Goal: Check status: Check status

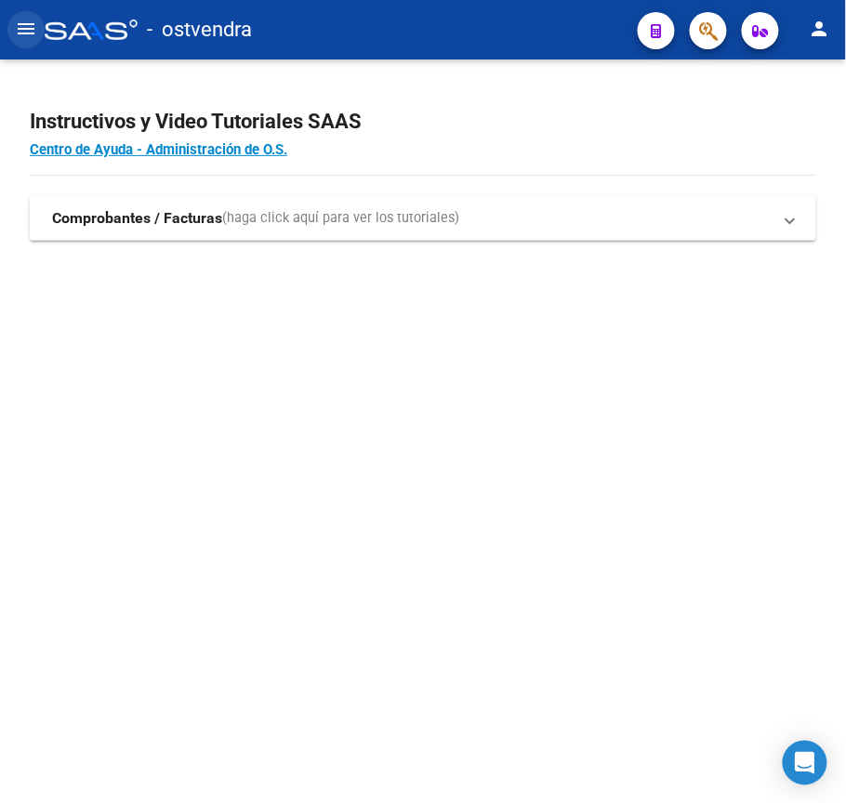
click at [37, 24] on button "menu" at bounding box center [25, 29] width 37 height 37
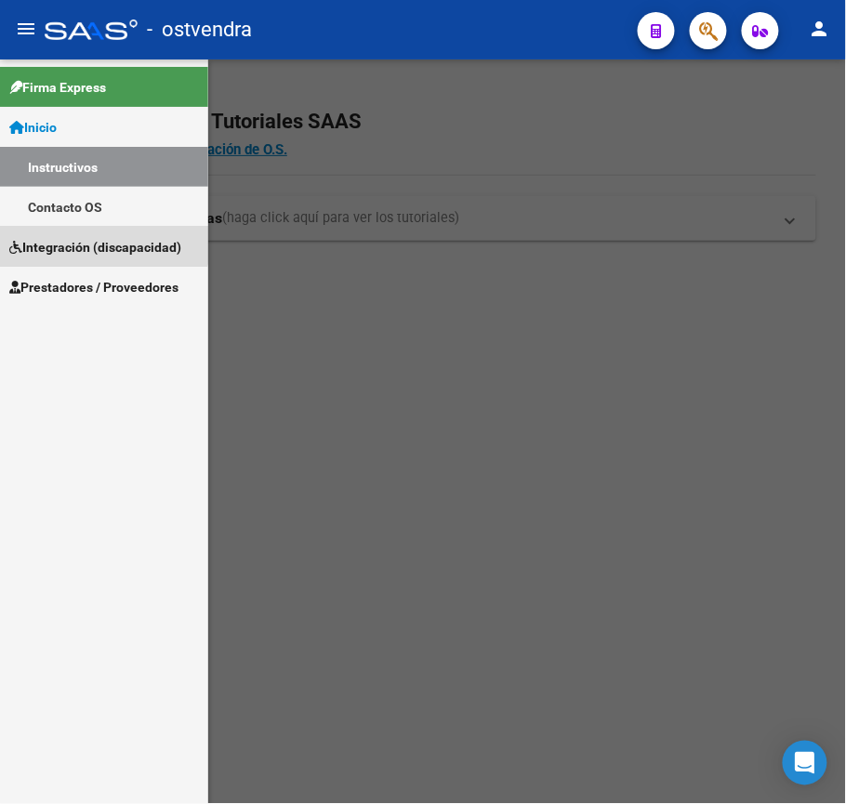
click at [83, 234] on link "Integración (discapacidad)" at bounding box center [104, 247] width 208 height 40
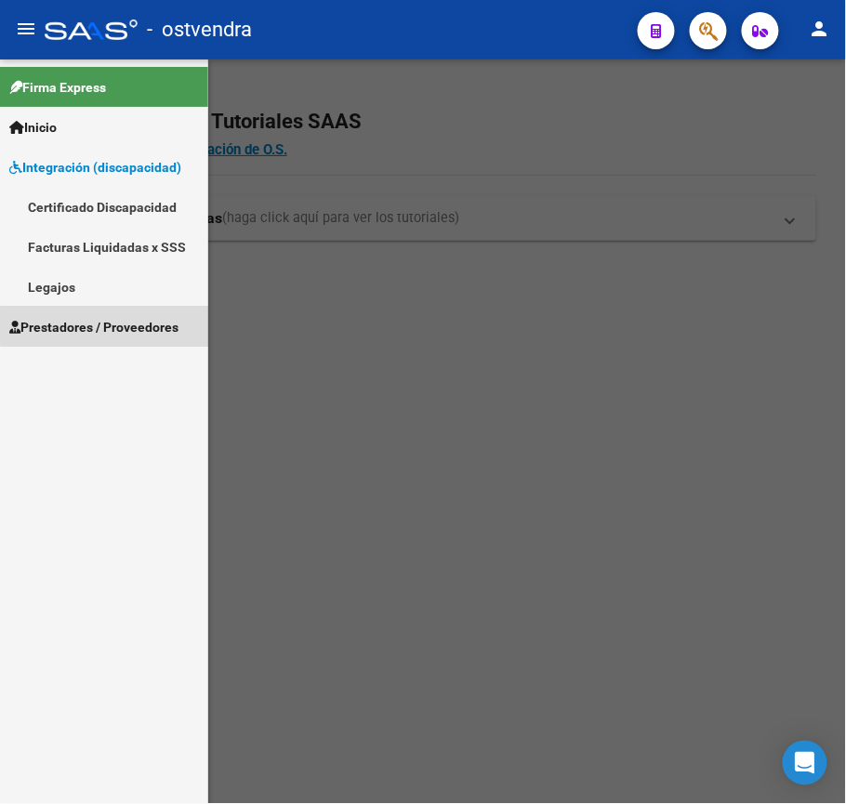
click at [116, 325] on span "Prestadores / Proveedores" at bounding box center [93, 327] width 169 height 20
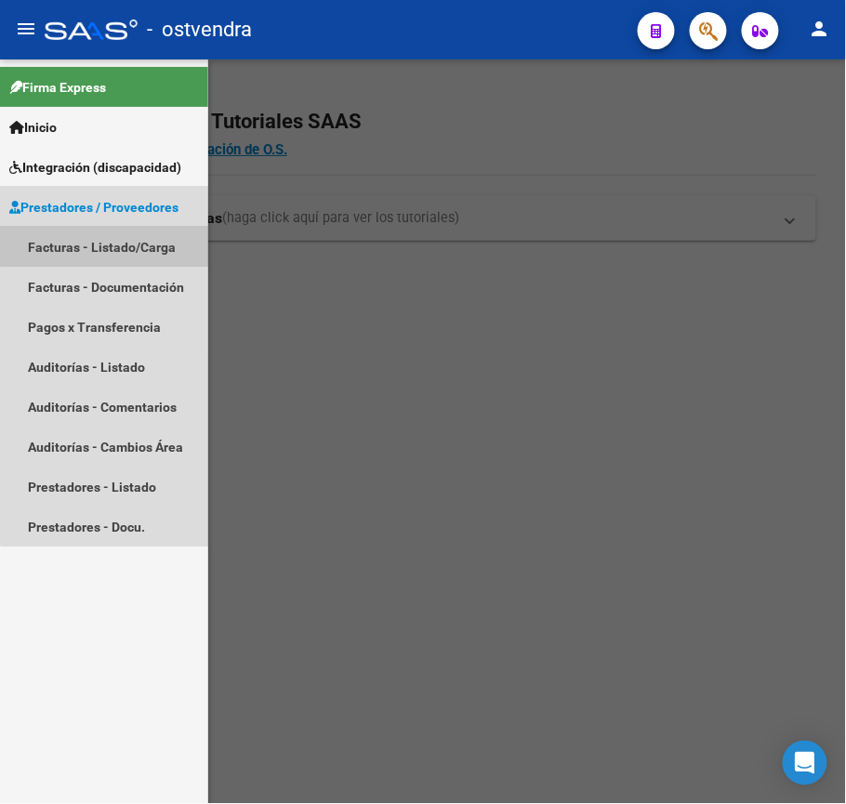
click at [150, 231] on link "Facturas - Listado/Carga" at bounding box center [104, 247] width 208 height 40
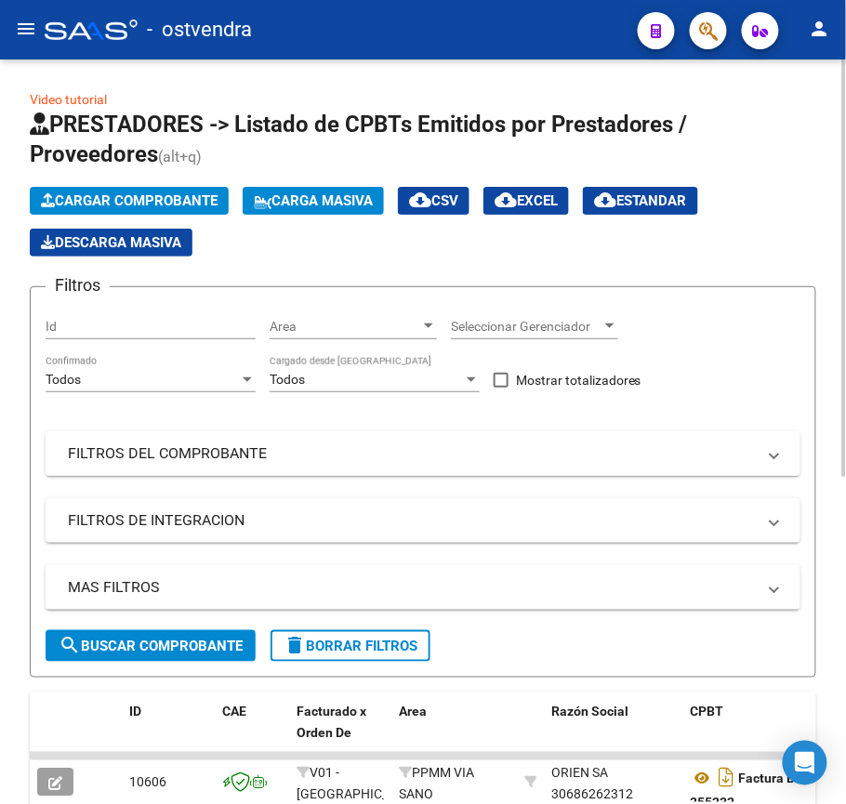
click at [168, 451] on mat-panel-title "FILTROS DEL COMPROBANTE" at bounding box center [412, 454] width 688 height 20
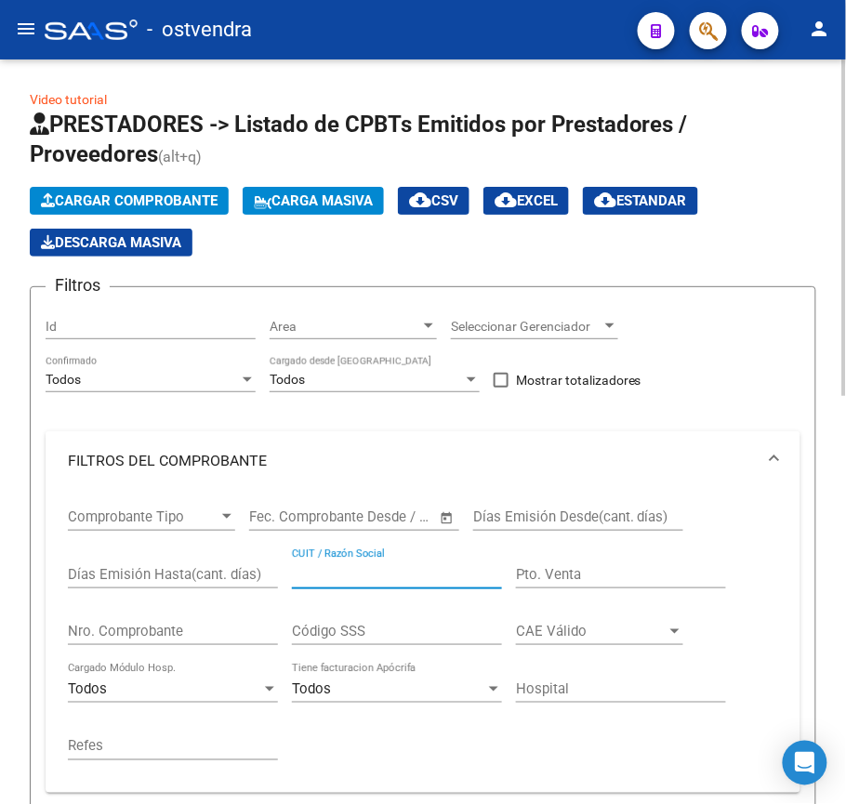
click at [302, 573] on input "CUIT / Razón Social" at bounding box center [397, 574] width 210 height 17
paste input "27397429658"
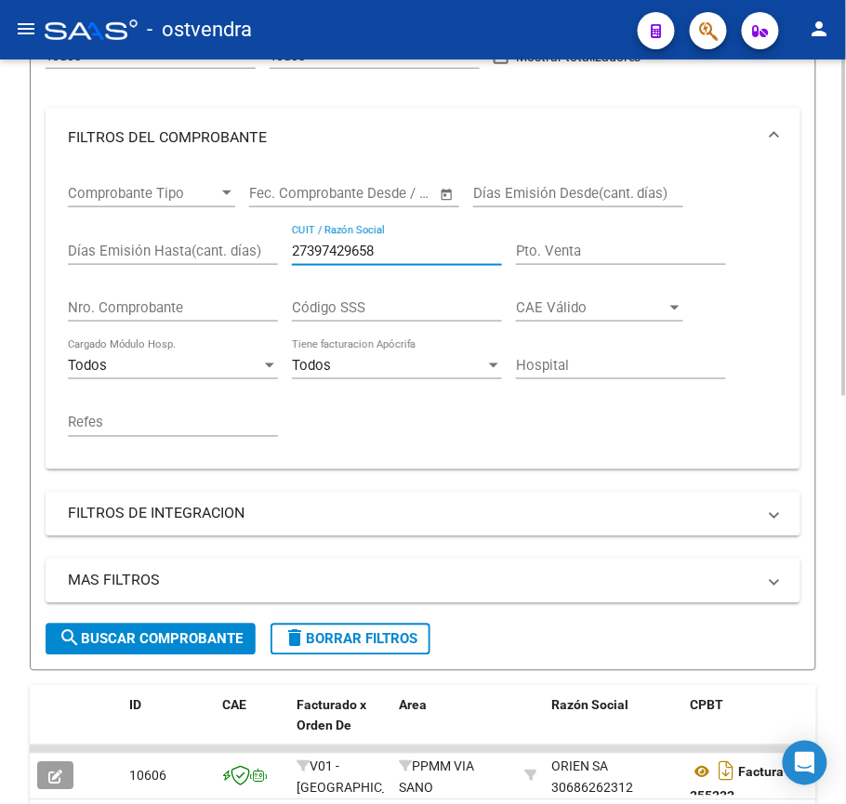
click at [845, 504] on div at bounding box center [844, 377] width 5 height 337
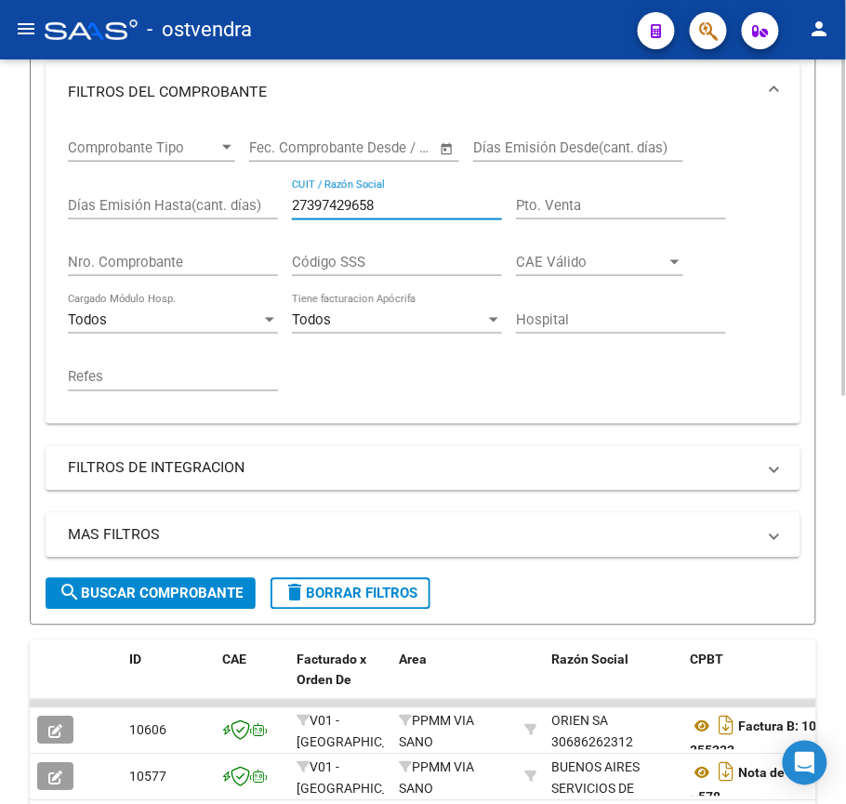
type input "27397429658"
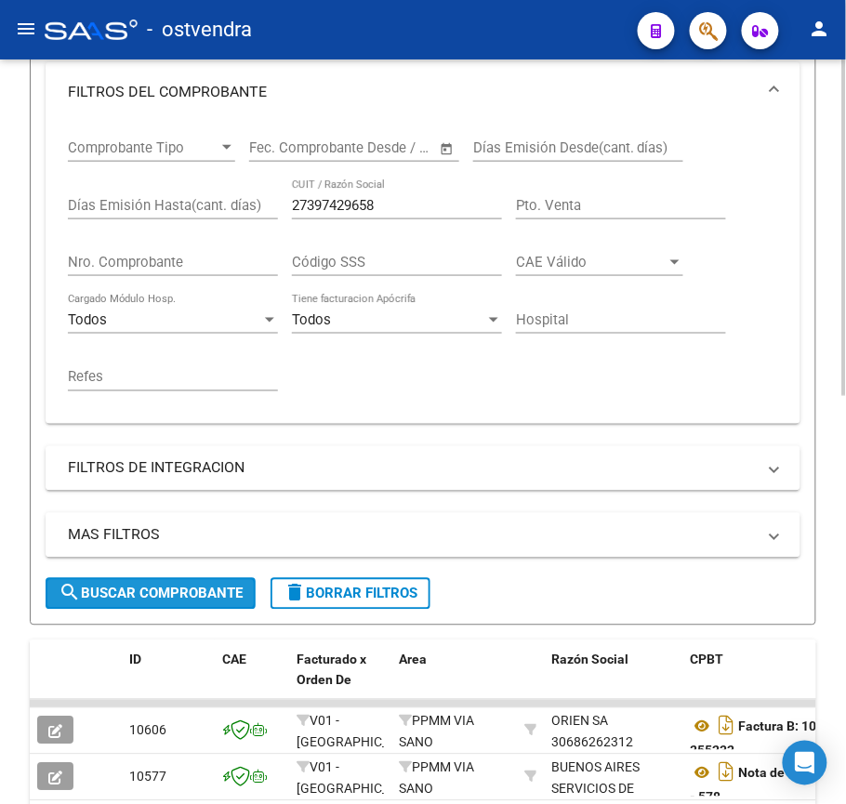
click at [160, 601] on span "search Buscar Comprobante" at bounding box center [151, 594] width 184 height 17
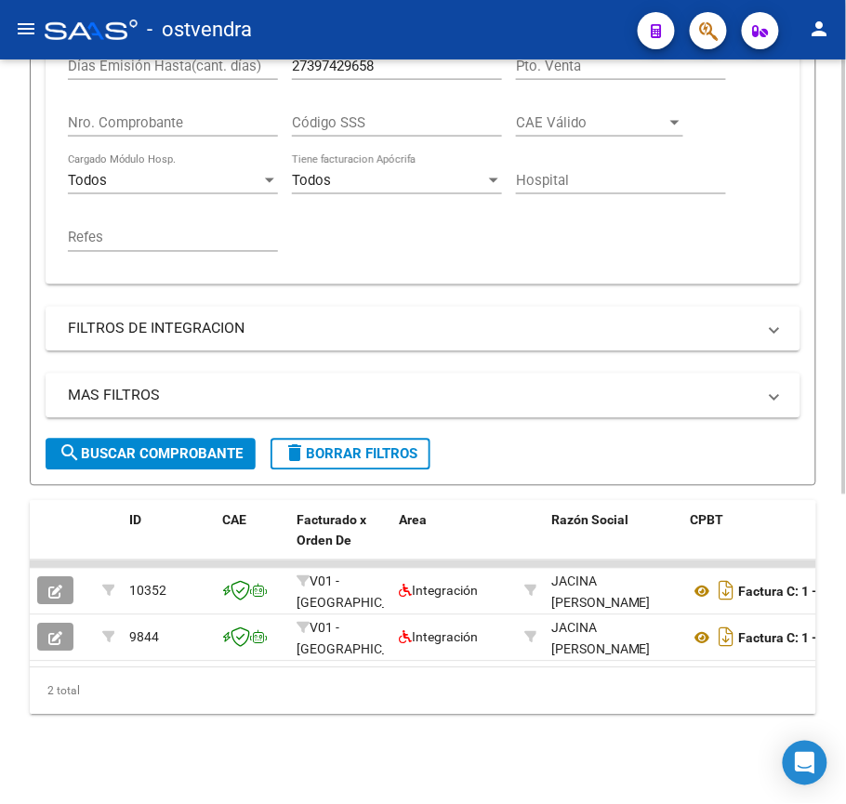
scroll to position [529, 0]
click at [845, 497] on div at bounding box center [844, 585] width 5 height 435
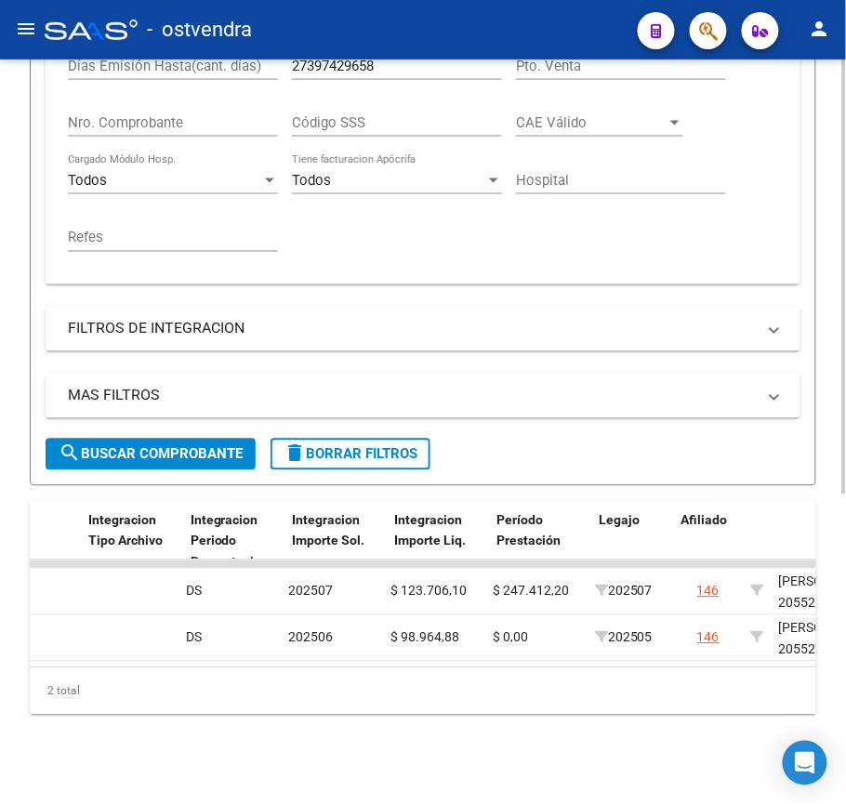
scroll to position [0, 2236]
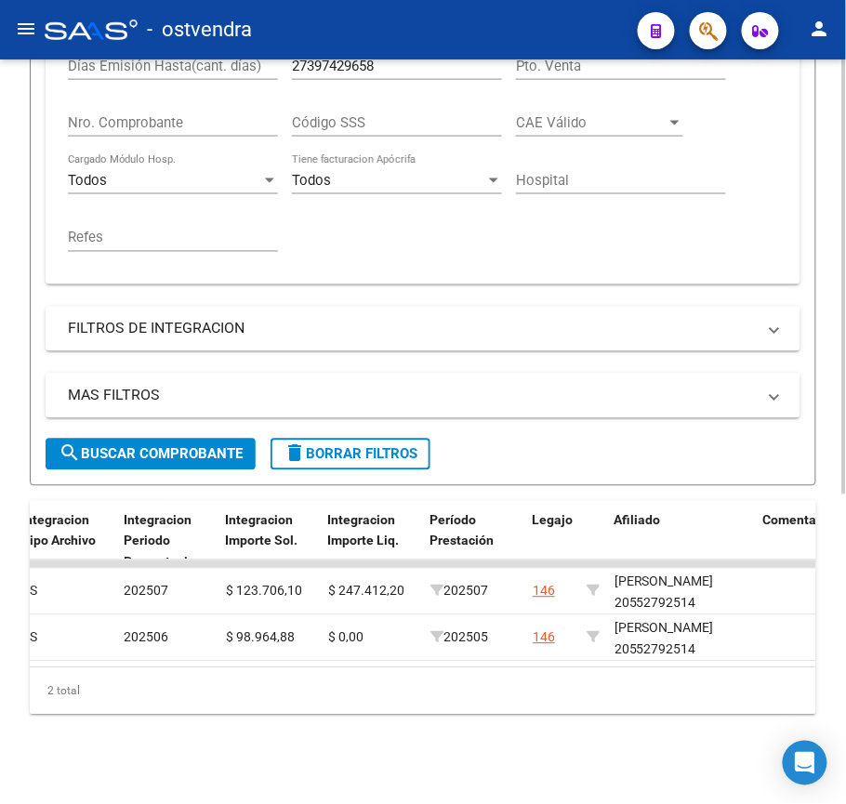
click at [316, 648] on datatable-body "10352 V01 - Viasano Integración JACINA JULIETA [PERSON_NAME] 27397429658 Factur…" at bounding box center [423, 614] width 787 height 107
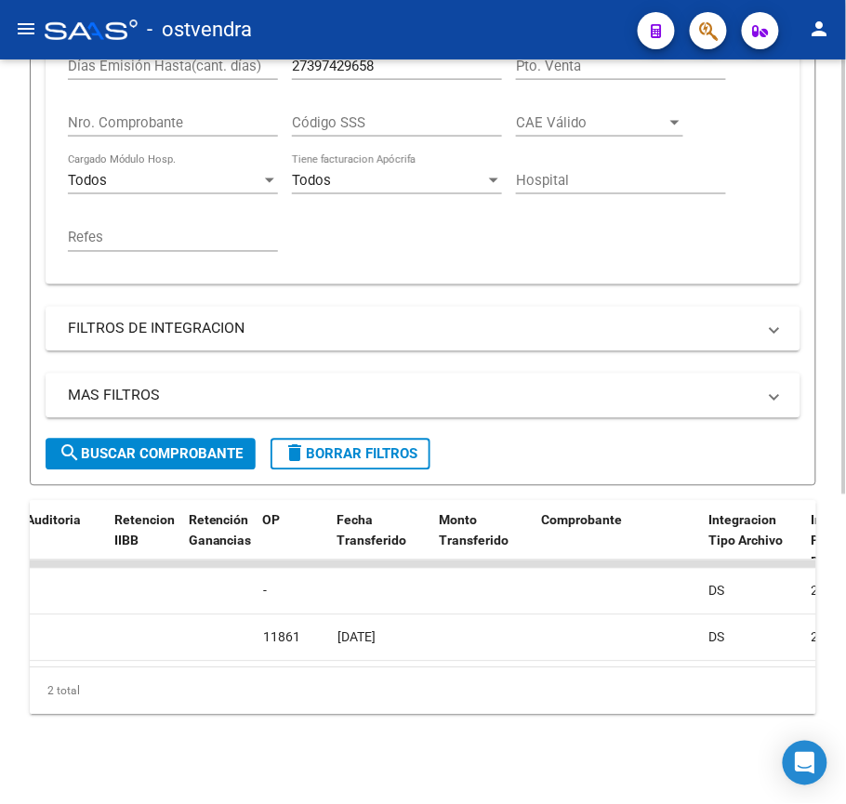
click at [316, 648] on datatable-body "10352 V01 - Viasano Integración JACINA JULIETA [PERSON_NAME] 27397429658 Factur…" at bounding box center [423, 614] width 787 height 107
click at [314, 655] on datatable-body "10352 V01 - Viasano Integración JACINA JULIETA [PERSON_NAME] 27397429658 Factur…" at bounding box center [423, 614] width 787 height 107
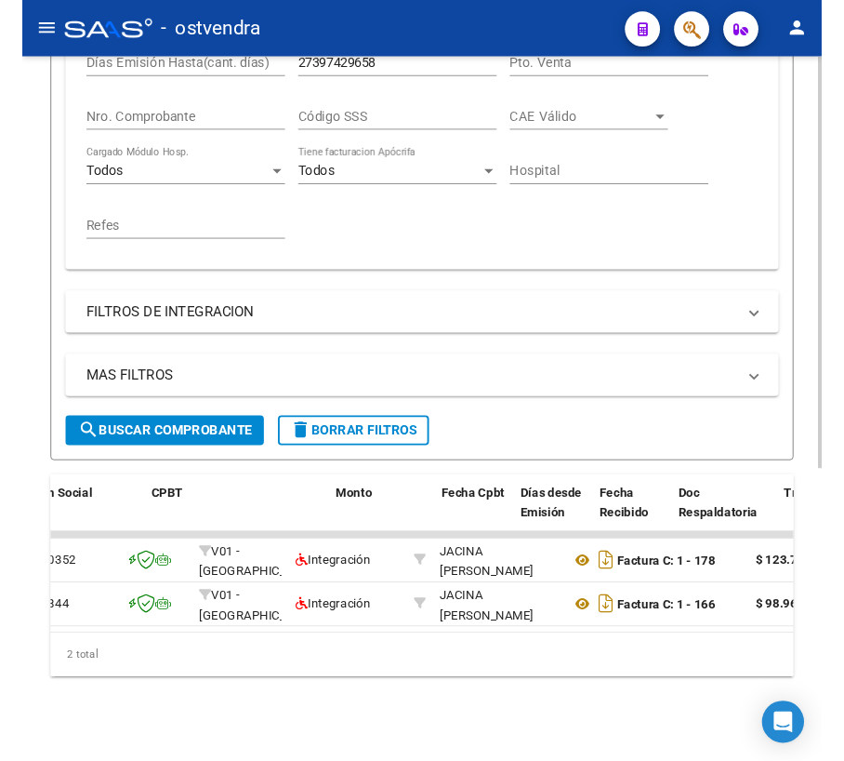
scroll to position [0, 0]
